Goal: Navigation & Orientation: Understand site structure

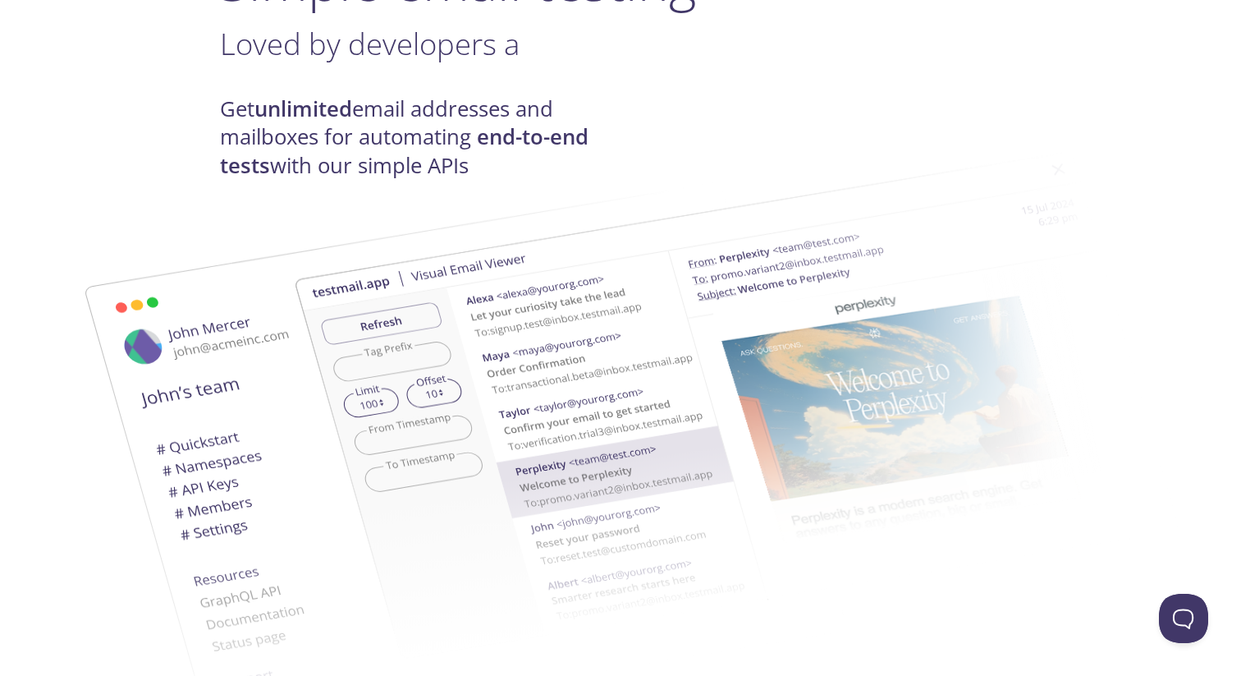
scroll to position [3, 0]
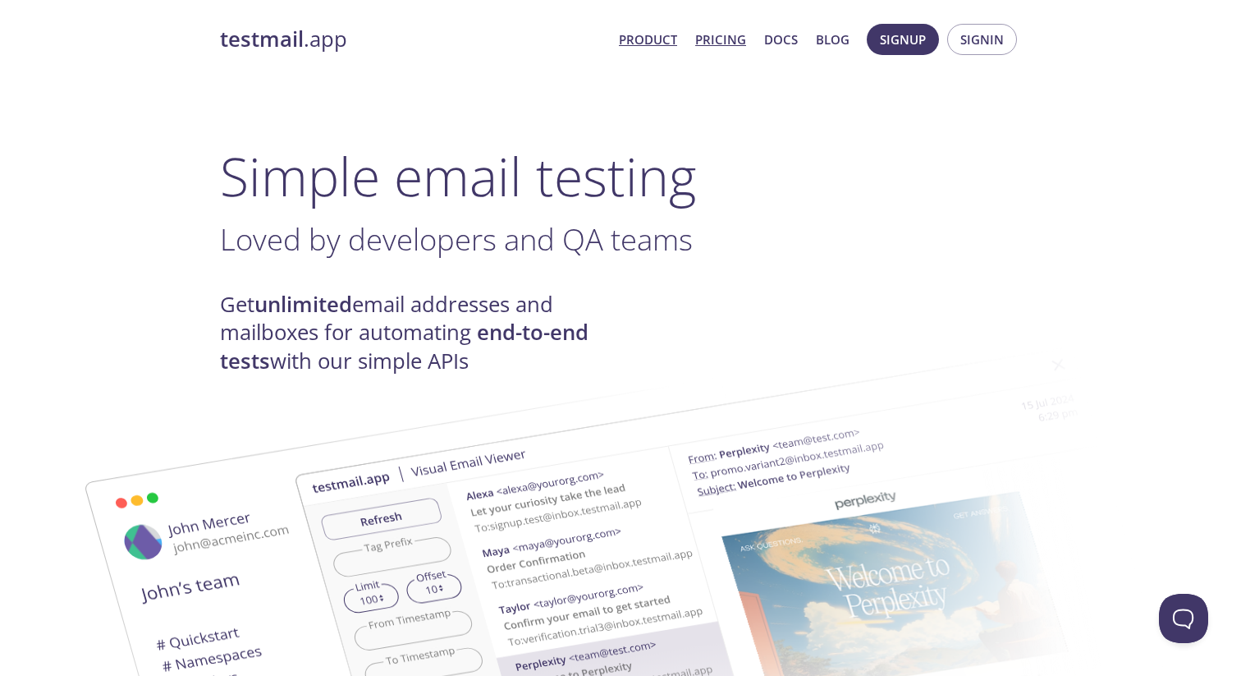
click at [716, 48] on link "Pricing" at bounding box center [720, 39] width 51 height 21
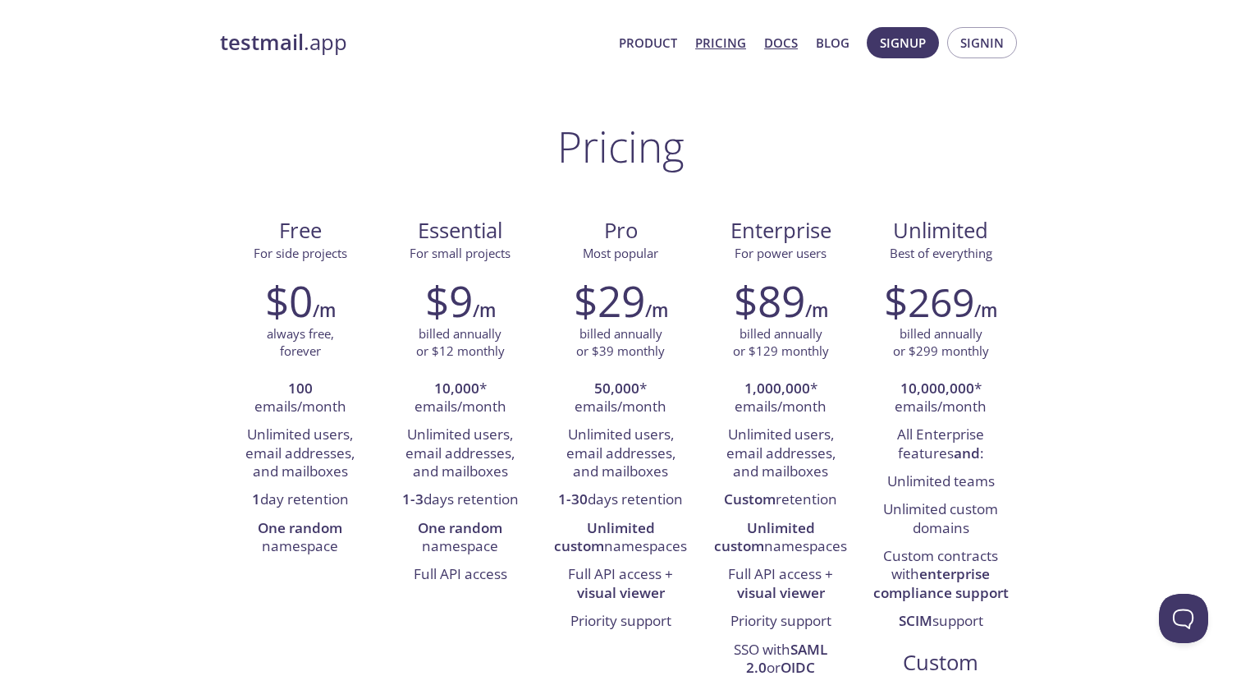
click at [784, 37] on link "Docs" at bounding box center [781, 42] width 34 height 21
click at [848, 44] on link "Blog" at bounding box center [833, 42] width 34 height 21
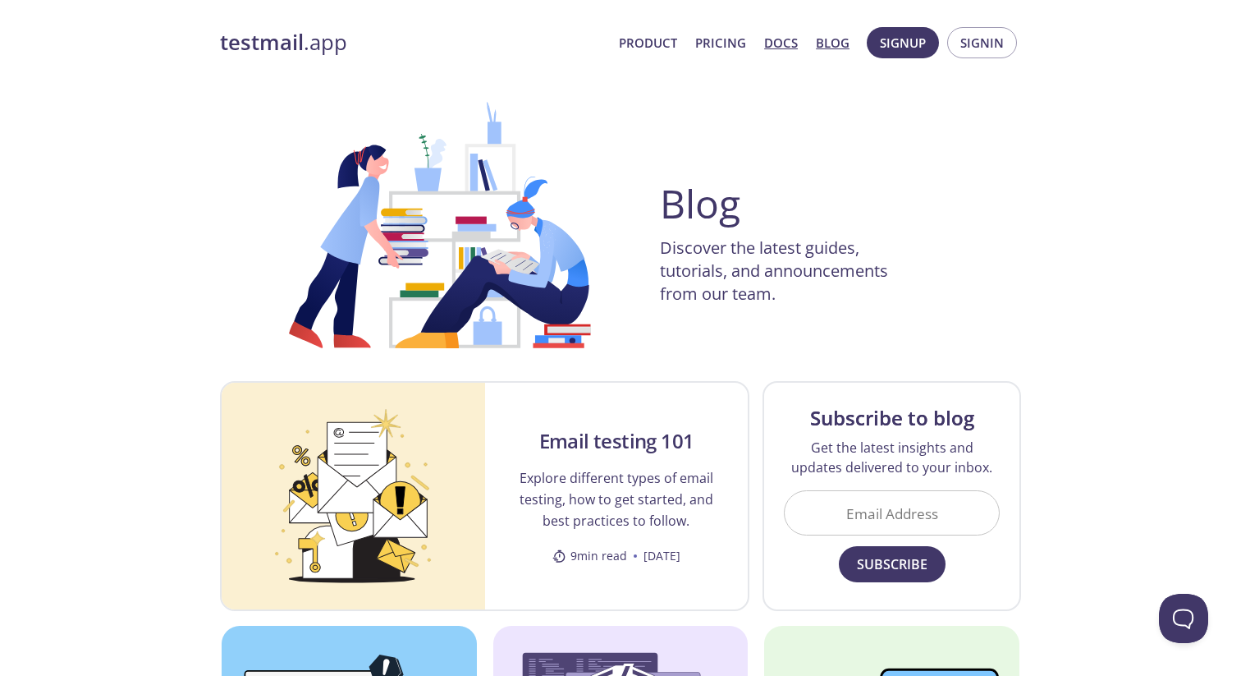
click at [788, 40] on link "Docs" at bounding box center [781, 42] width 34 height 21
click at [652, 42] on link "Product" at bounding box center [648, 42] width 58 height 21
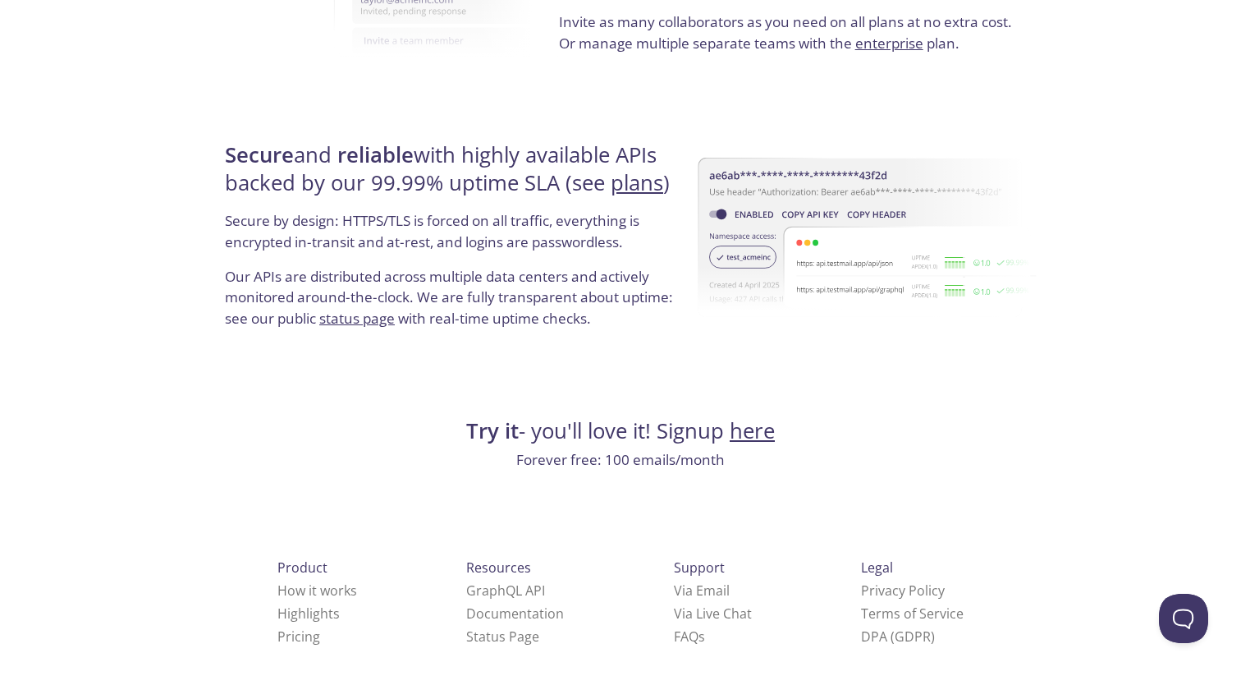
scroll to position [3079, 0]
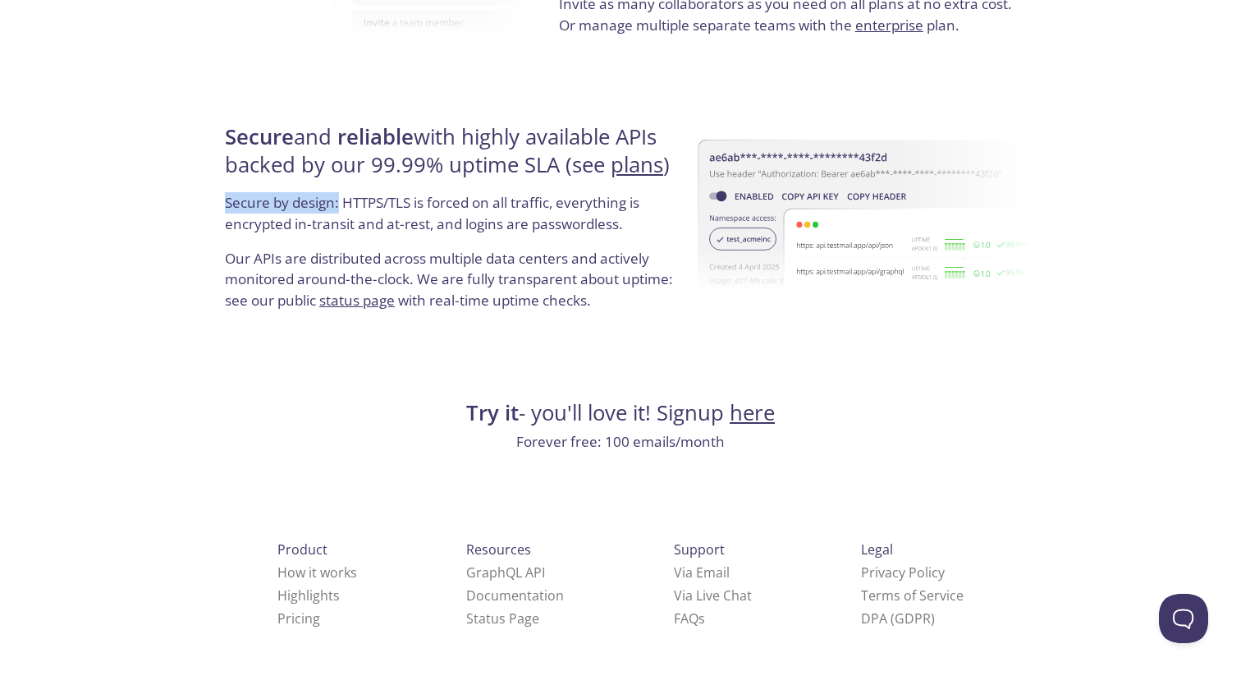
drag, startPoint x: 228, startPoint y: 203, endPoint x: 339, endPoint y: 201, distance: 110.9
click at [339, 201] on p "Secure by design: HTTPS/TLS is forced on all traffic, everything is encrypted i…" at bounding box center [453, 219] width 457 height 55
click at [639, 172] on link "plans" at bounding box center [637, 164] width 53 height 29
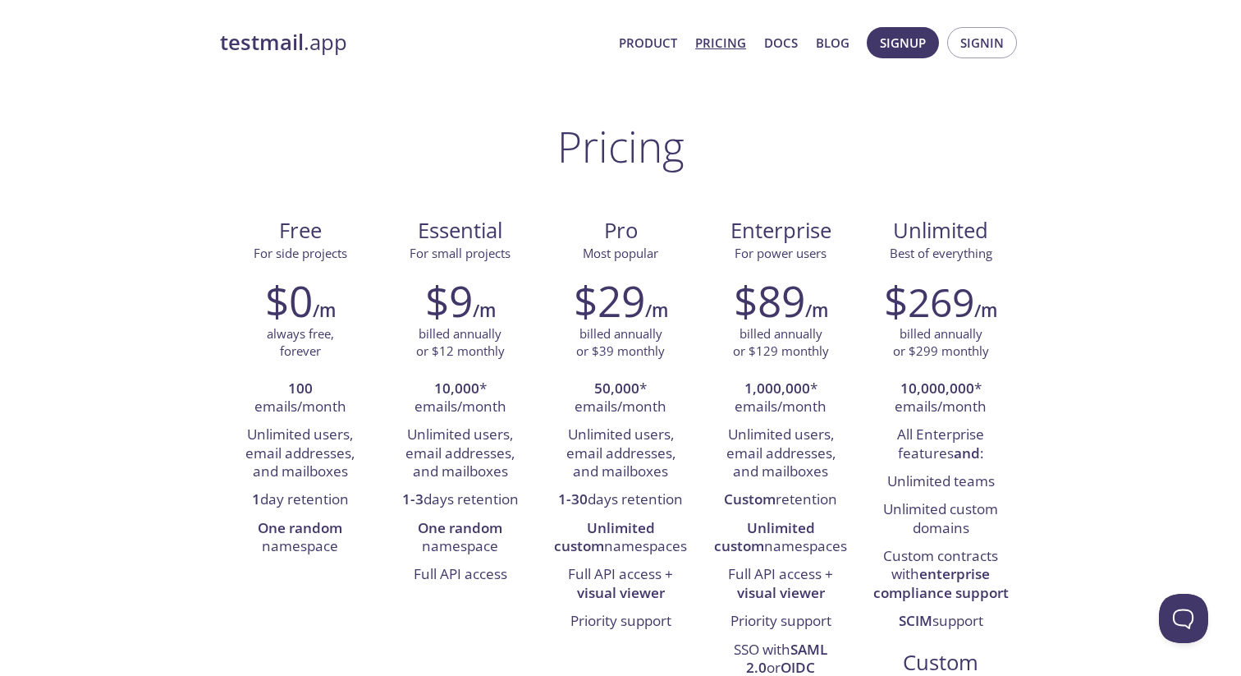
click at [299, 33] on strong "testmail" at bounding box center [262, 42] width 84 height 29
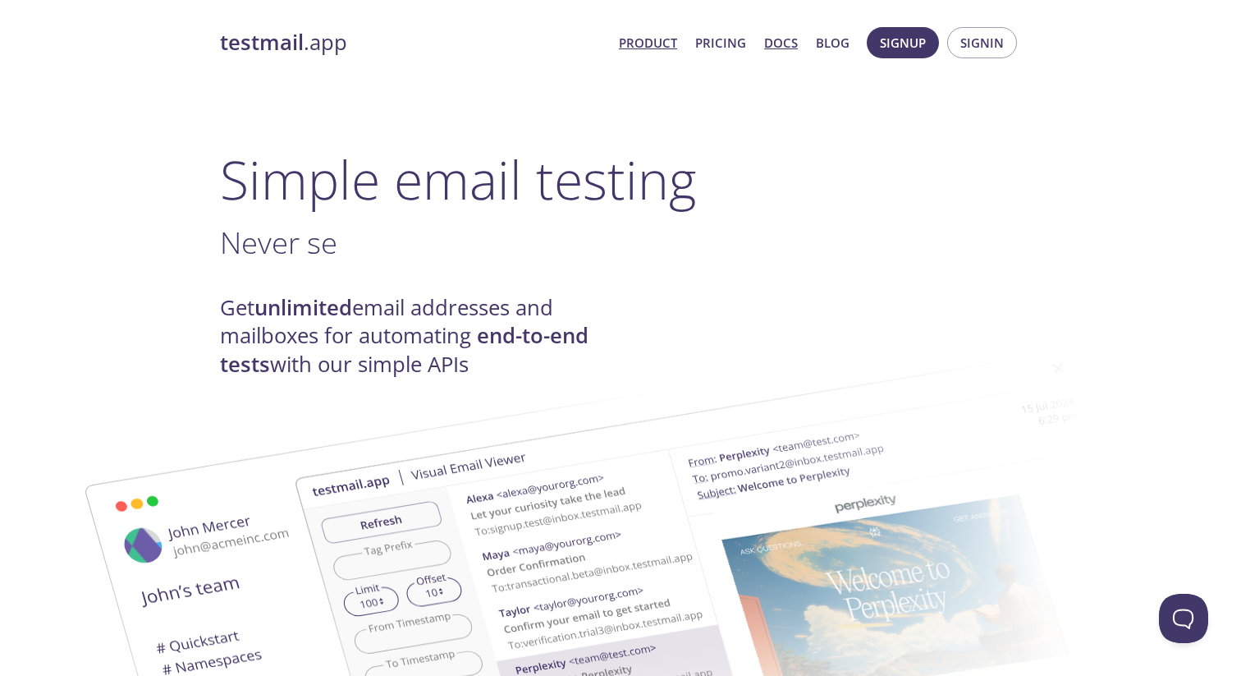
click at [782, 44] on link "Docs" at bounding box center [781, 42] width 34 height 21
